Goal: Information Seeking & Learning: Learn about a topic

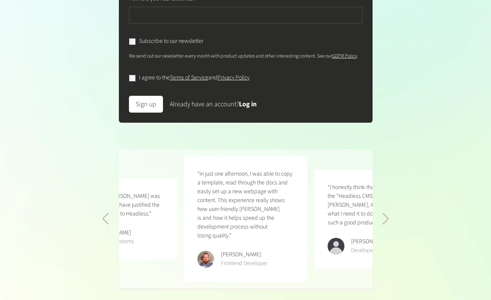
scroll to position [288, 0]
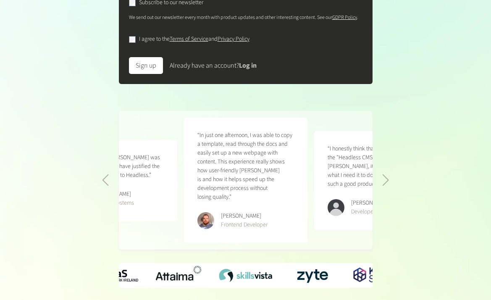
click at [253, 70] on link "Log in" at bounding box center [248, 65] width 18 height 9
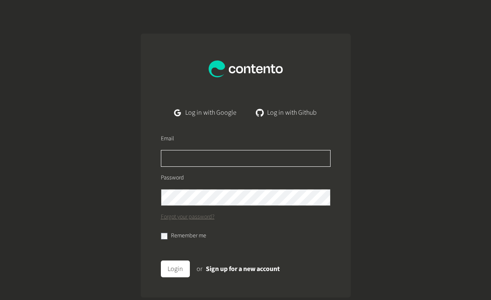
click at [318, 160] on input "text" at bounding box center [246, 158] width 170 height 17
click at [225, 157] on input "text" at bounding box center [246, 158] width 170 height 17
type input "**********"
click at [170, 234] on div "Remember me" at bounding box center [183, 234] width 45 height 12
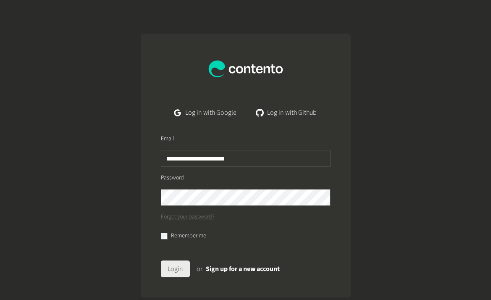
click at [175, 266] on button "Login" at bounding box center [175, 268] width 29 height 17
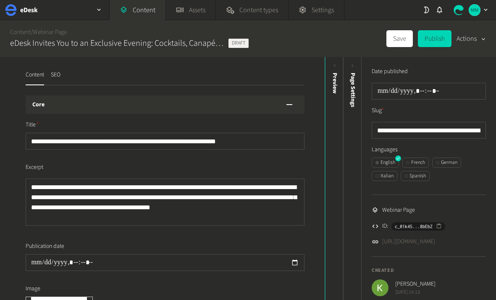
click at [479, 39] on div "button" at bounding box center [482, 39] width 8 height 8
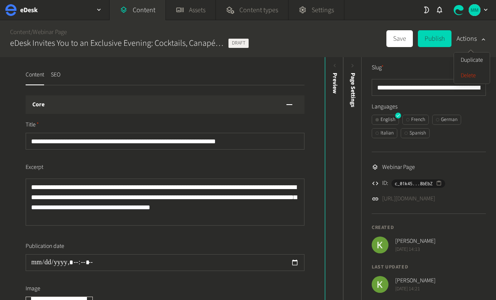
scroll to position [46, 0]
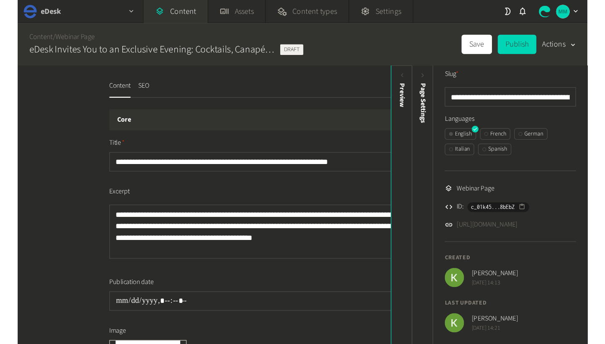
scroll to position [1, 0]
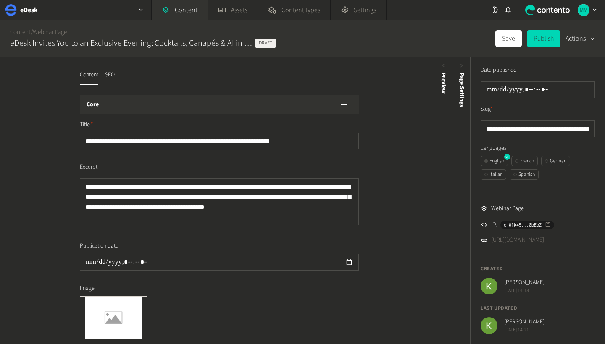
click at [262, 42] on span "Draft" at bounding box center [265, 43] width 20 height 9
click at [496, 39] on icon "button" at bounding box center [592, 39] width 7 height 8
click at [52, 32] on link "Webinar Page" at bounding box center [50, 32] width 34 height 9
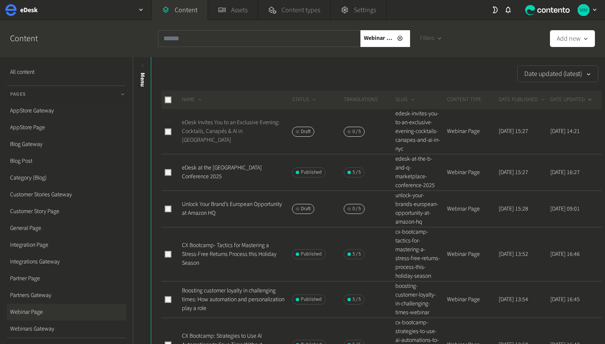
click at [242, 127] on link "eDesk Invites You to an Exclusive Evening: Cocktails, Canapés & AI in [GEOGRAPH…" at bounding box center [230, 131] width 97 height 26
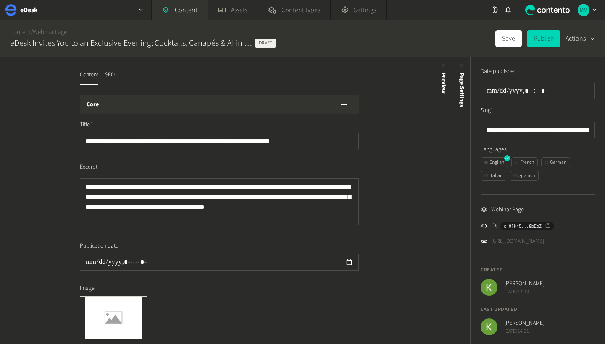
click at [496, 74] on div "Date published" at bounding box center [538, 71] width 114 height 9
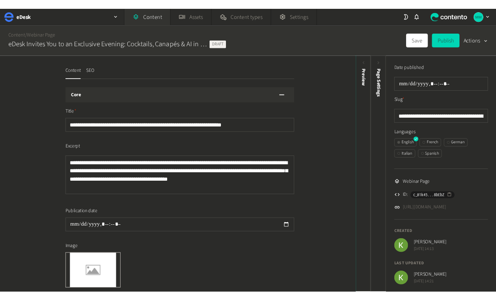
scroll to position [1, 0]
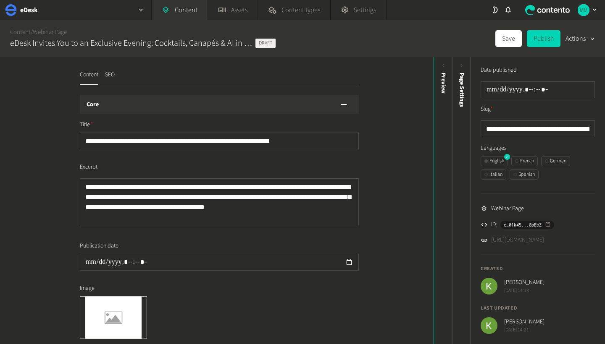
click at [496, 238] on link "[URL][DOMAIN_NAME]" at bounding box center [517, 240] width 53 height 9
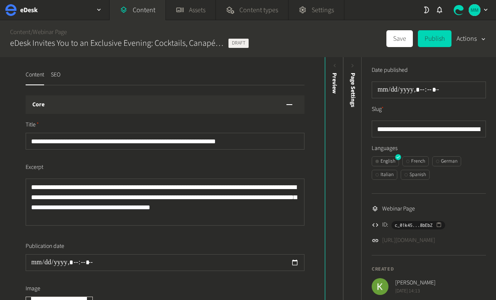
click at [413, 240] on link "[URL][DOMAIN_NAME]" at bounding box center [408, 240] width 53 height 9
